Goal: Check status: Check status

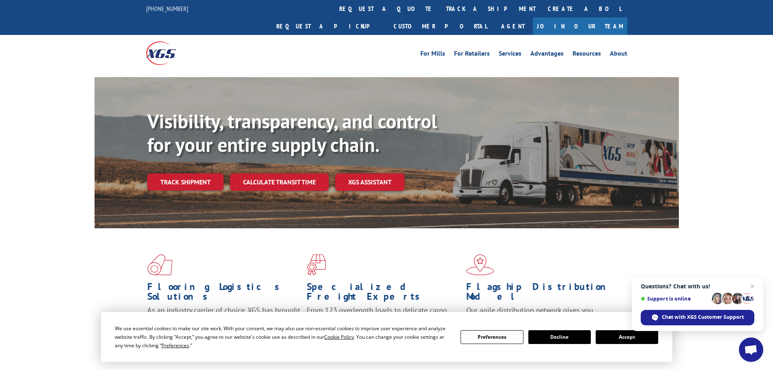
click at [620, 335] on button "Accept" at bounding box center [627, 337] width 63 height 14
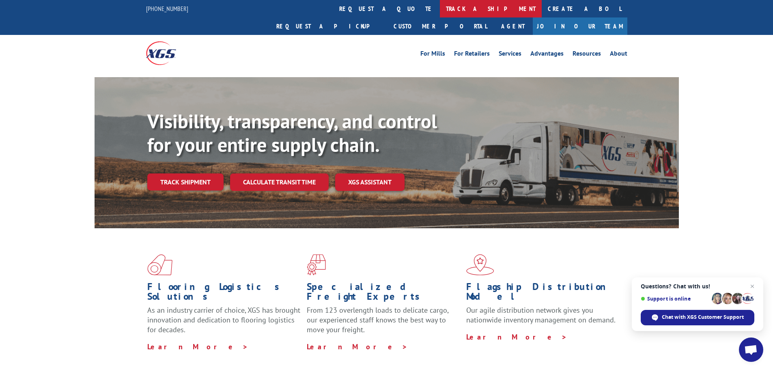
click at [440, 7] on link "track a shipment" at bounding box center [491, 8] width 102 height 17
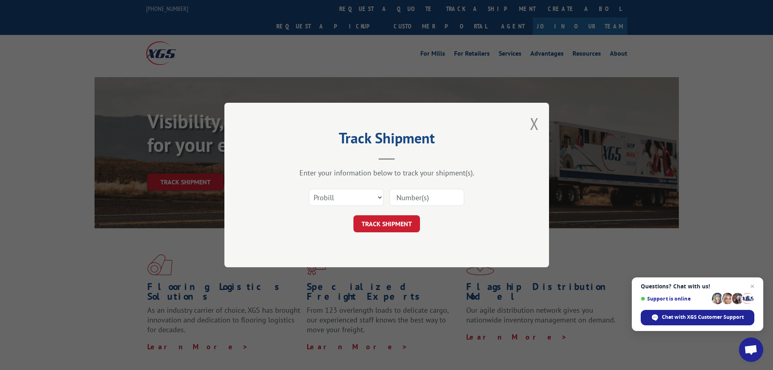
click at [367, 188] on div "Select category... Probill BOL PO" at bounding box center [346, 197] width 74 height 19
click at [362, 198] on select "Select category... Probill BOL PO" at bounding box center [346, 197] width 75 height 17
click at [309, 189] on select "Select category... Probill BOL PO" at bounding box center [346, 197] width 75 height 17
click at [420, 197] on input at bounding box center [427, 197] width 75 height 17
type input "17401973"
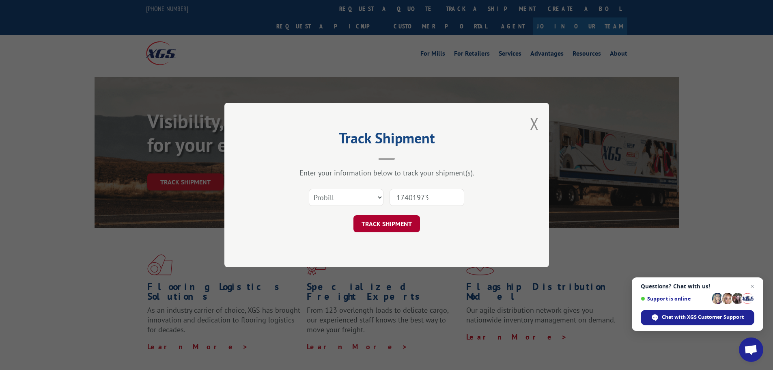
click at [399, 223] on button "TRACK SHIPMENT" at bounding box center [387, 223] width 67 height 17
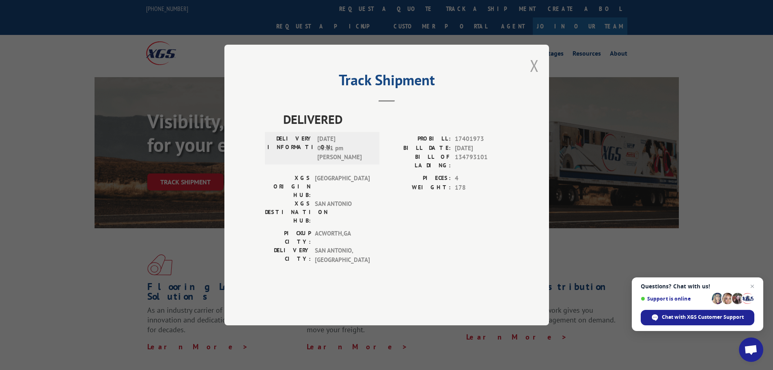
click at [534, 76] on button "Close modal" at bounding box center [534, 66] width 9 height 22
